Goal: Register for event/course

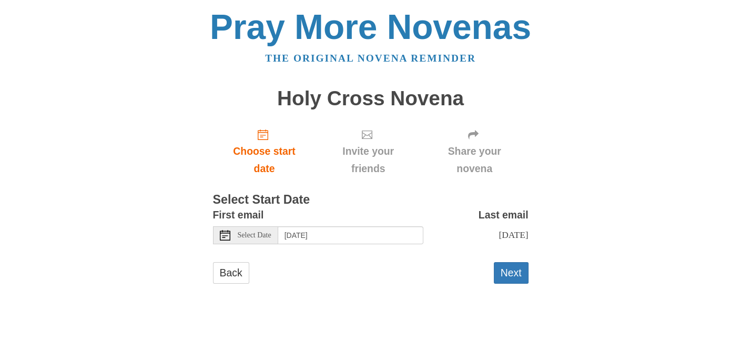
scroll to position [163, 0]
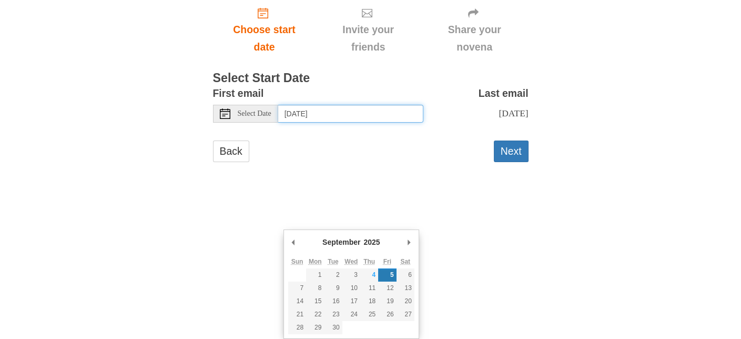
click at [380, 123] on input "Friday, September 5th" at bounding box center [350, 114] width 145 height 18
type input "Monday, September 8th"
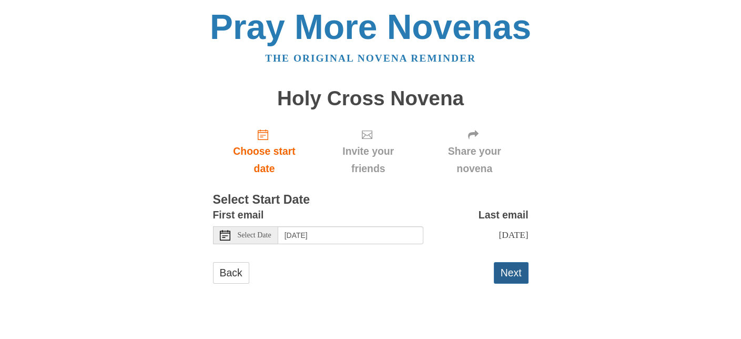
click at [510, 280] on button "Next" at bounding box center [511, 273] width 35 height 22
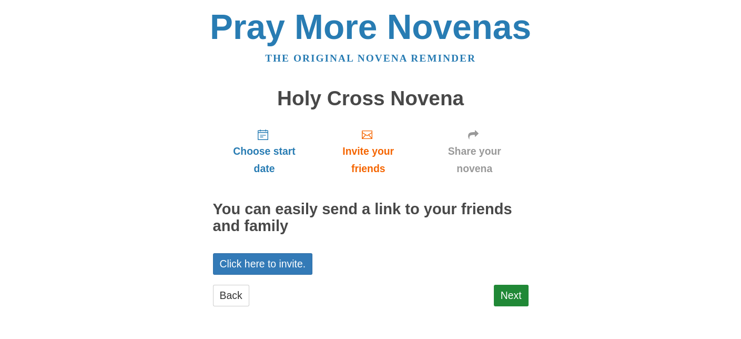
scroll to position [153, 0]
click at [511, 285] on link "Next" at bounding box center [511, 296] width 35 height 22
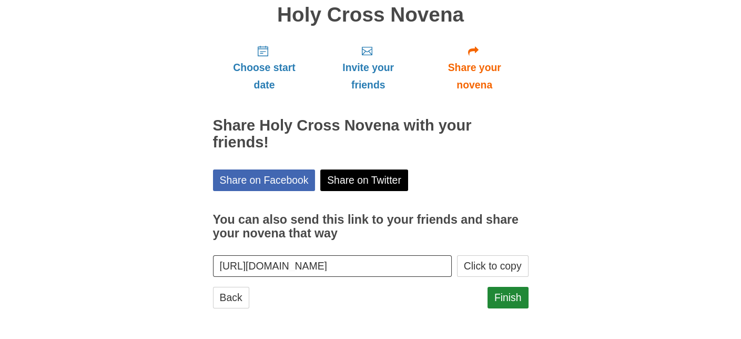
scroll to position [296, 0]
click at [502, 287] on link "Finish" at bounding box center [508, 298] width 41 height 22
